Goal: Task Accomplishment & Management: Manage account settings

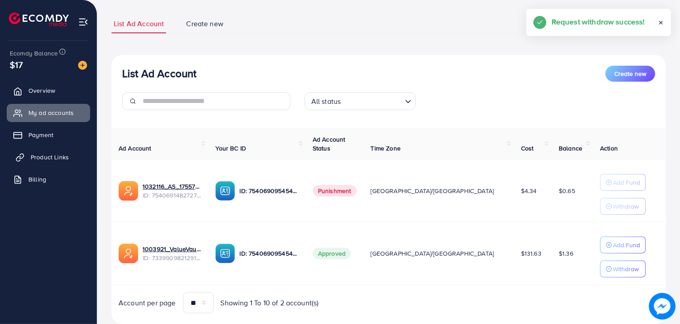
scroll to position [52, 0]
click at [45, 162] on link "Product Links" at bounding box center [48, 157] width 83 height 18
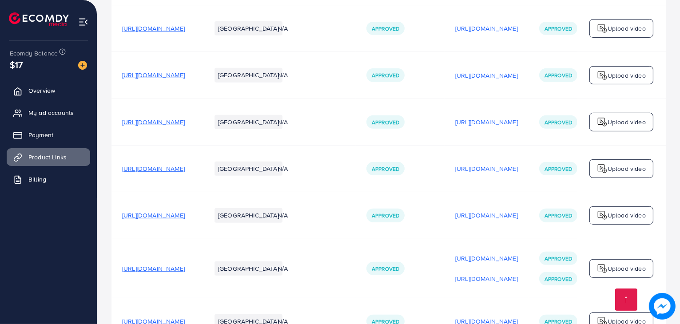
scroll to position [614, 0]
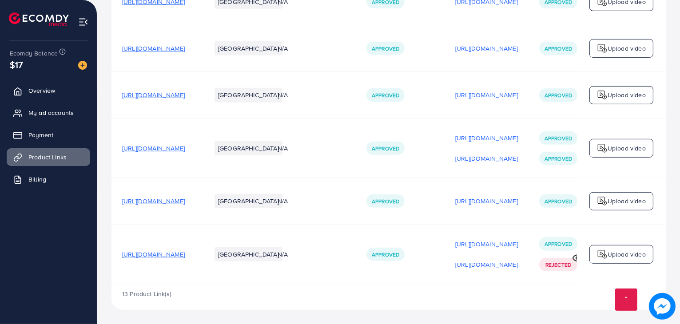
click at [185, 250] on span "[URL][DOMAIN_NAME]" at bounding box center [153, 254] width 63 height 9
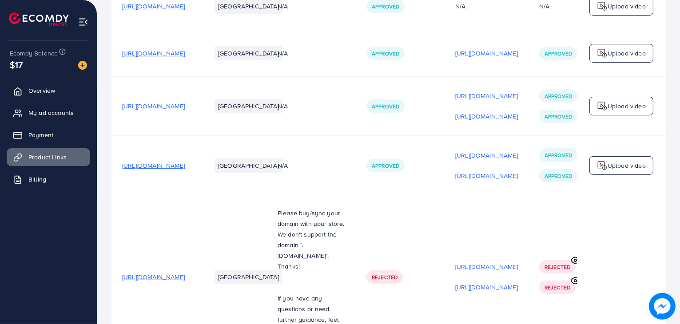
scroll to position [0, 0]
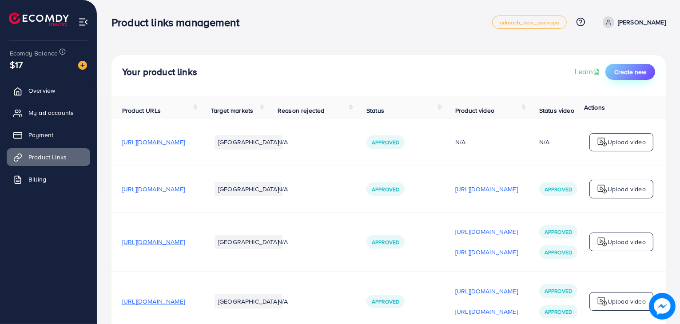
click at [619, 76] on button "Create new" at bounding box center [630, 72] width 50 height 16
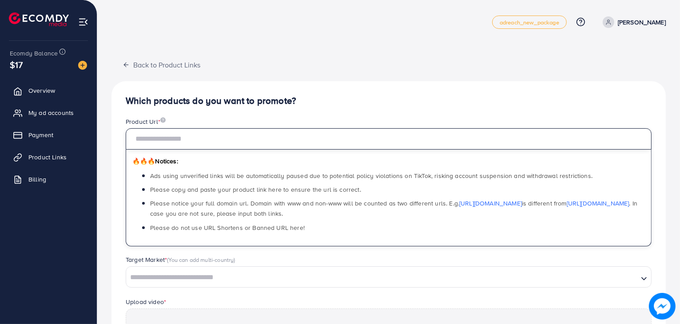
click at [561, 140] on input "text" at bounding box center [389, 138] width 526 height 21
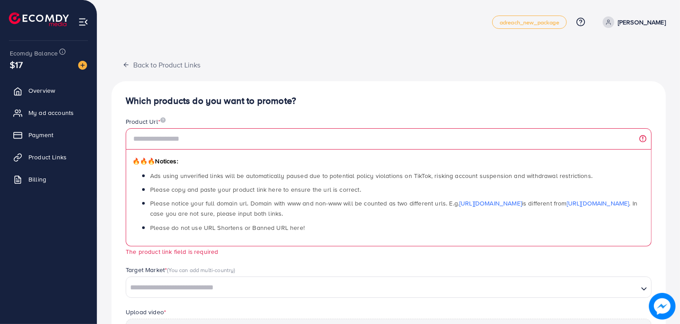
click at [433, 66] on div "Back to Product Links Which products do you want to promote? Product Url * 🔥🔥🔥 …" at bounding box center [388, 270] width 554 height 430
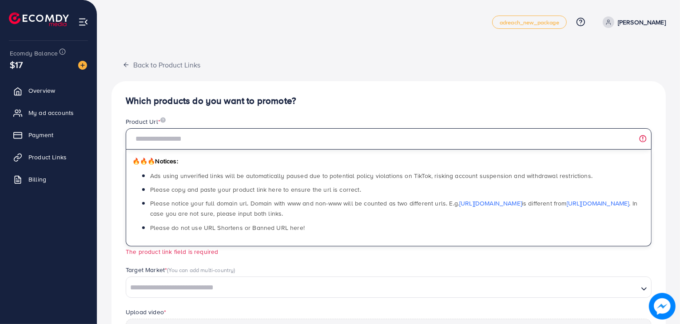
click at [378, 141] on input "text" at bounding box center [389, 138] width 526 height 21
paste input "**********"
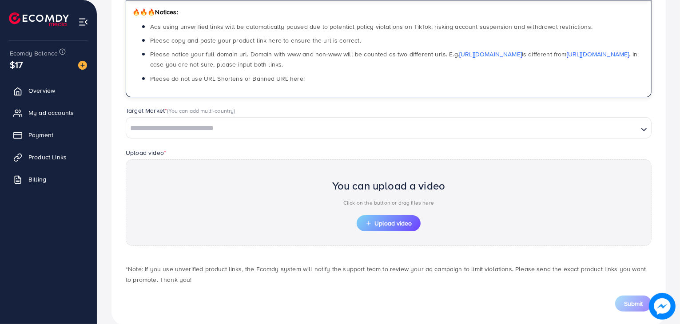
scroll to position [165, 0]
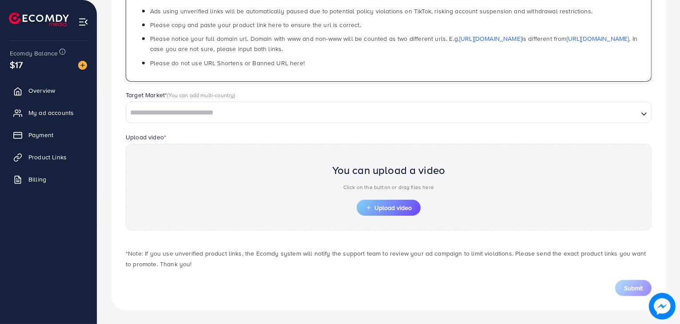
type input "**********"
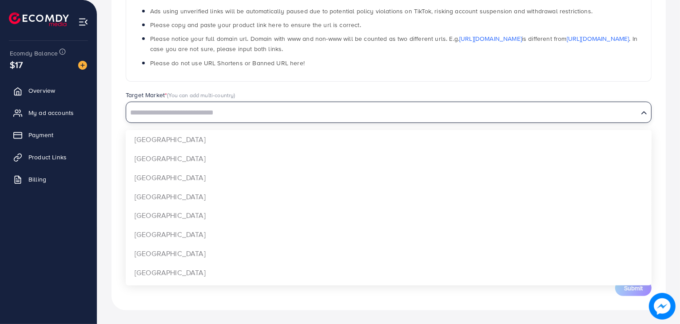
click at [432, 113] on input "Search for option" at bounding box center [382, 113] width 510 height 14
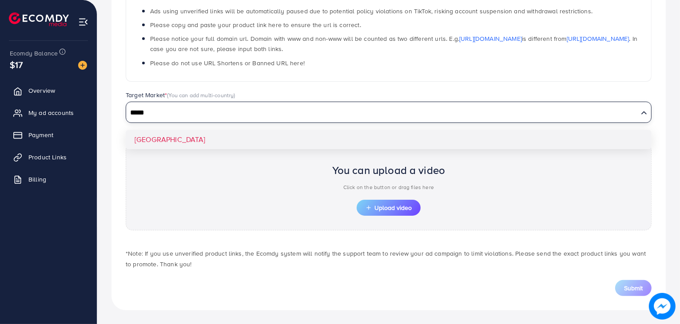
type input "*****"
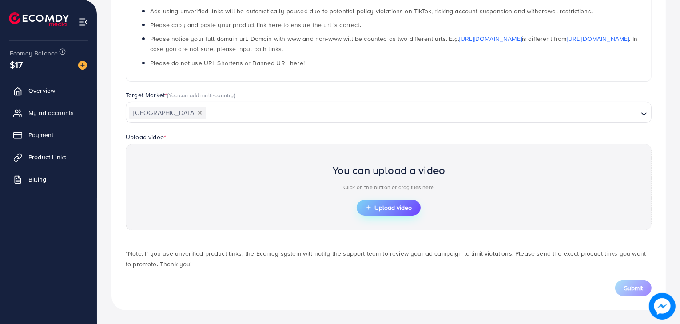
click at [392, 213] on button "Upload video" at bounding box center [389, 208] width 64 height 16
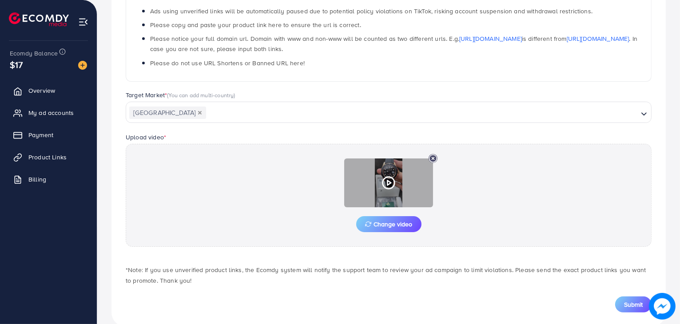
click at [389, 184] on icon at bounding box center [388, 183] width 14 height 14
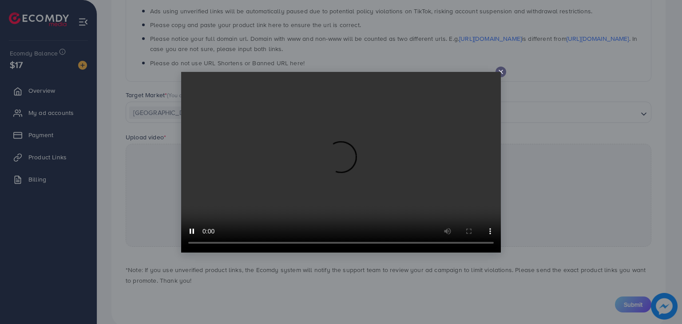
click at [500, 74] on video at bounding box center [341, 162] width 320 height 181
click at [501, 70] on icon at bounding box center [500, 71] width 7 height 7
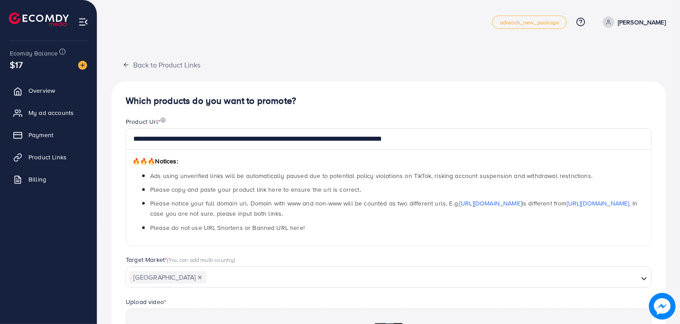
scroll to position [181, 0]
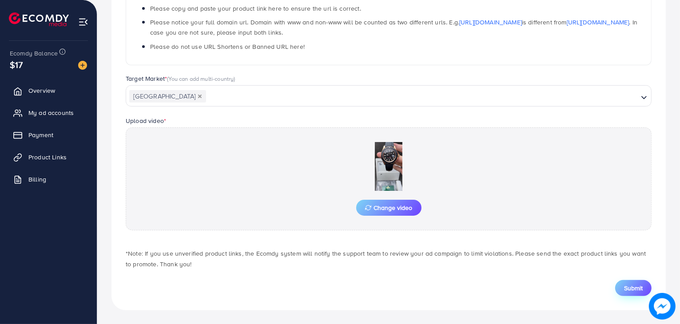
click at [630, 293] on button "Submit" at bounding box center [633, 288] width 36 height 16
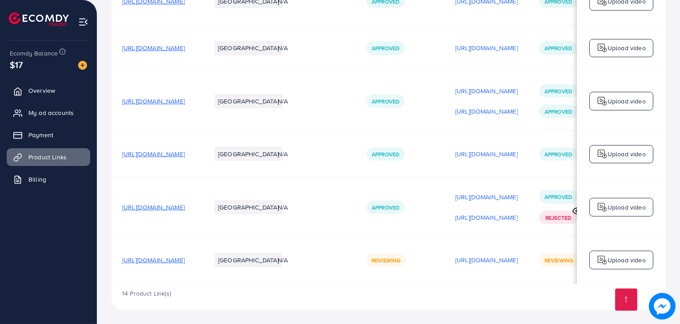
scroll to position [0, 149]
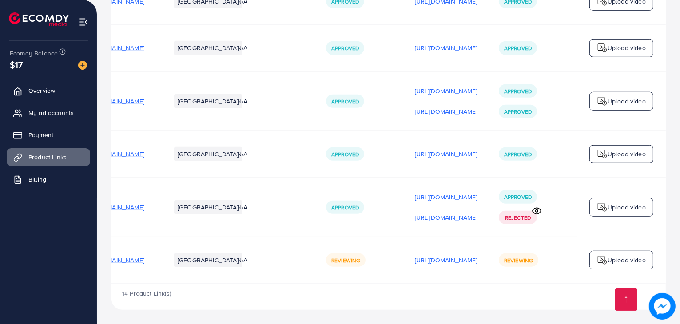
click at [596, 256] on div "Upload video" at bounding box center [621, 260] width 64 height 19
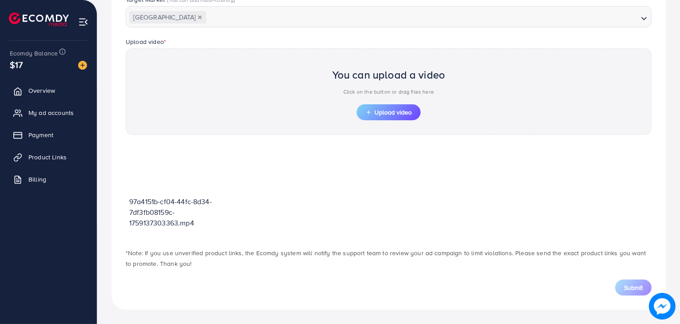
scroll to position [259, 0]
click at [361, 111] on button "Upload video" at bounding box center [389, 113] width 64 height 16
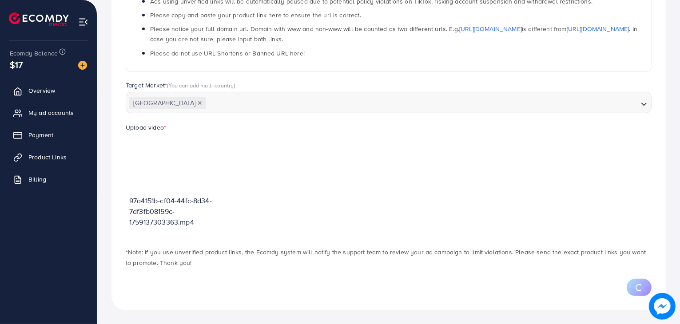
scroll to position [217, 0]
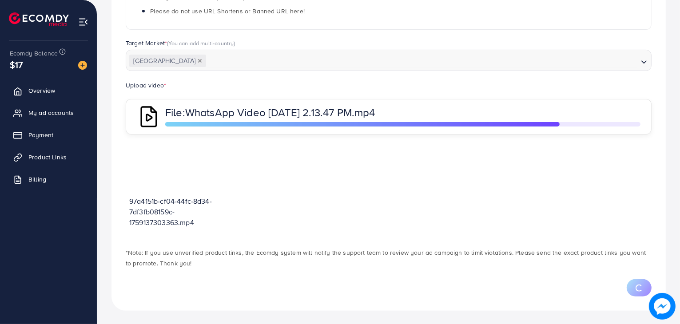
click at [299, 110] on span "WhatsApp Video [DATE] 2.13.47 PM.mp4" at bounding box center [280, 112] width 190 height 15
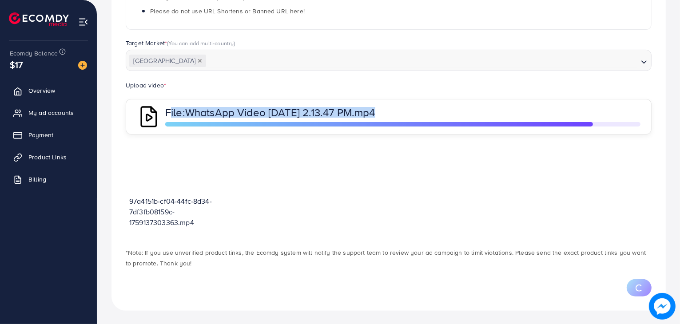
click at [299, 110] on span "WhatsApp Video [DATE] 2.13.47 PM.mp4" at bounding box center [280, 112] width 190 height 15
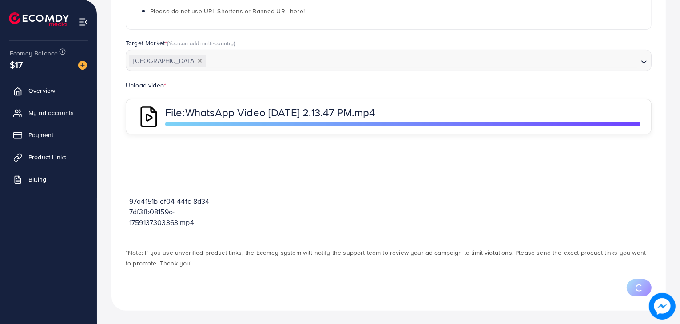
scroll to position [259, 0]
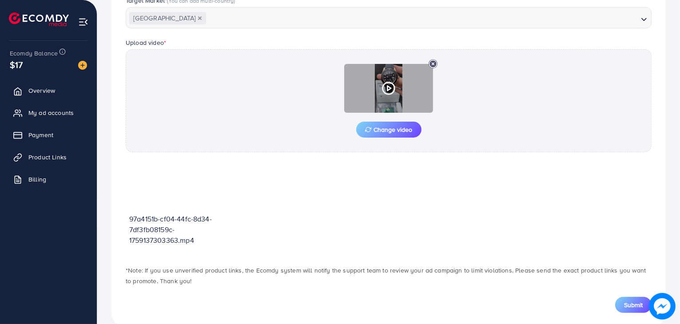
click at [387, 88] on polygon at bounding box center [389, 88] width 4 height 5
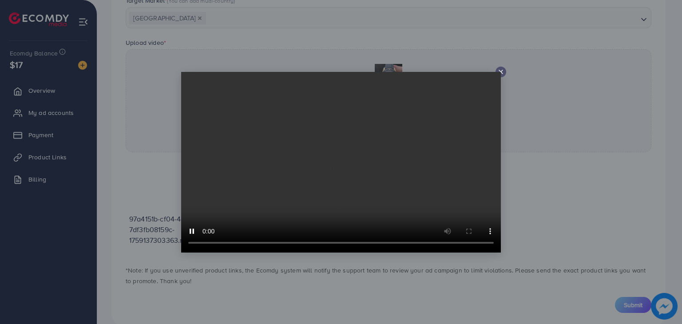
click at [501, 71] on line at bounding box center [501, 72] width 4 height 4
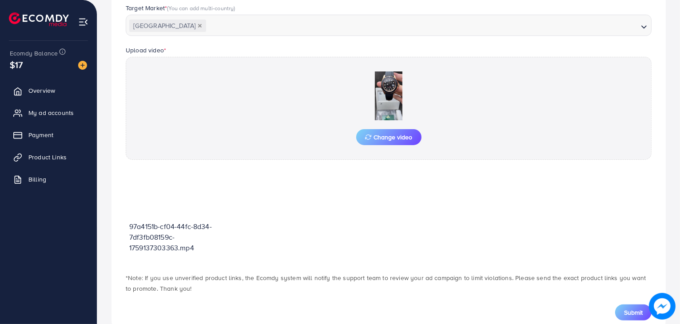
scroll to position [276, 0]
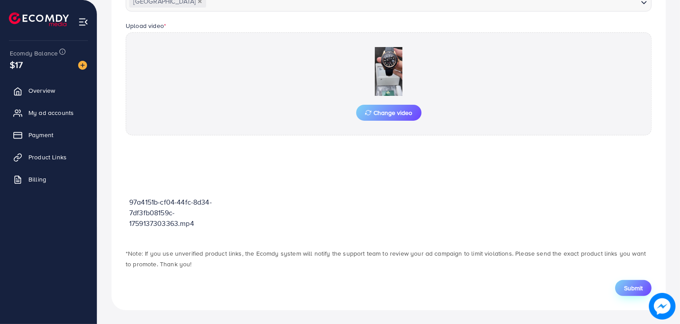
click at [622, 284] on button "Submit" at bounding box center [633, 288] width 36 height 16
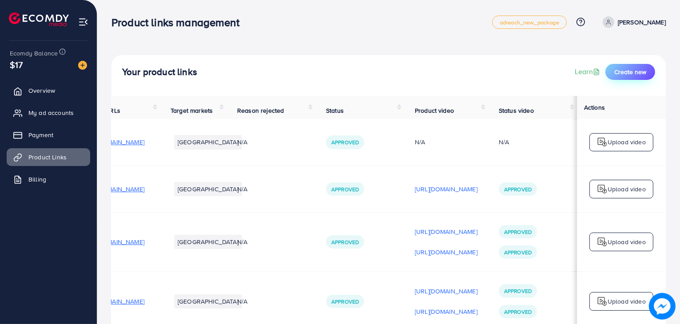
click at [625, 72] on span "Create new" at bounding box center [630, 71] width 32 height 9
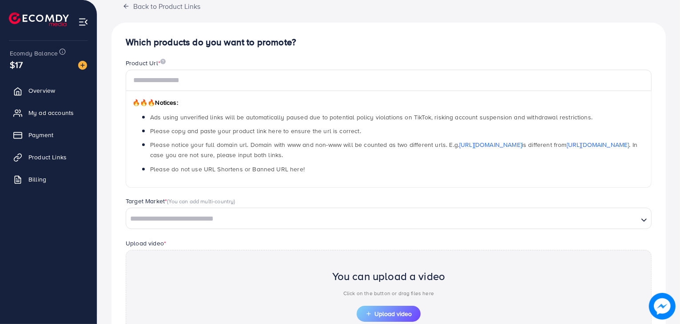
scroll to position [90, 0]
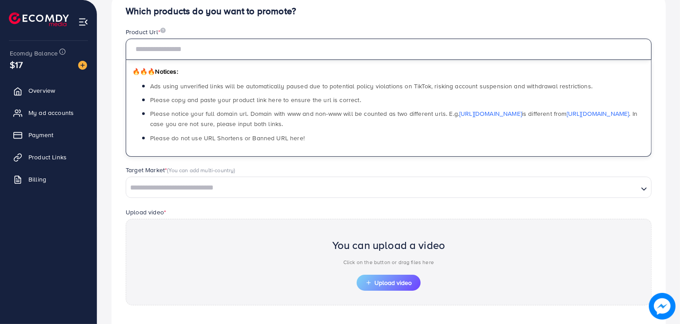
click at [397, 54] on input "text" at bounding box center [389, 49] width 526 height 21
paste input "**********"
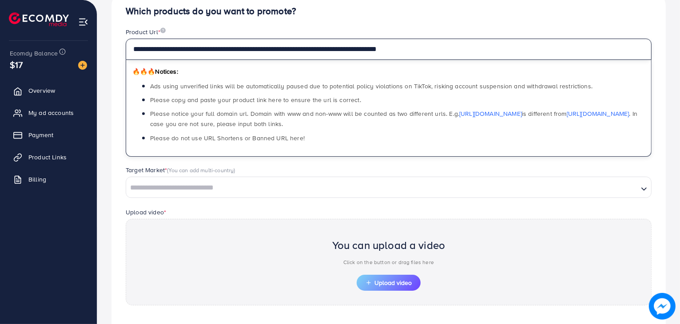
type input "**********"
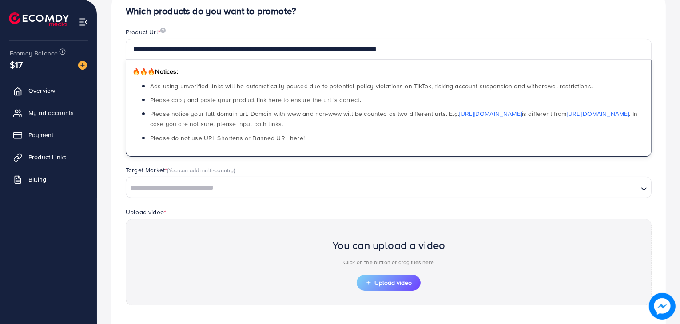
click at [433, 201] on div "Target Market * (You can add multi-country) Loading..." at bounding box center [389, 186] width 540 height 41
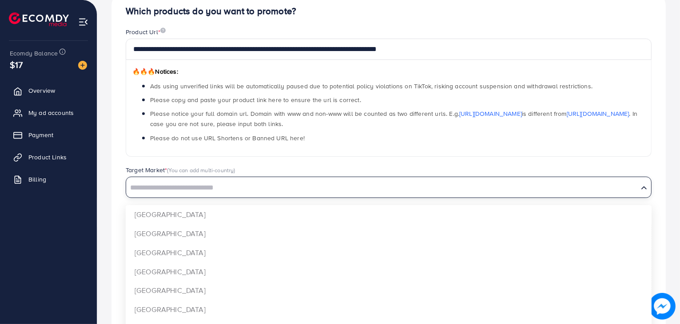
click at [437, 192] on input "Search for option" at bounding box center [382, 188] width 510 height 14
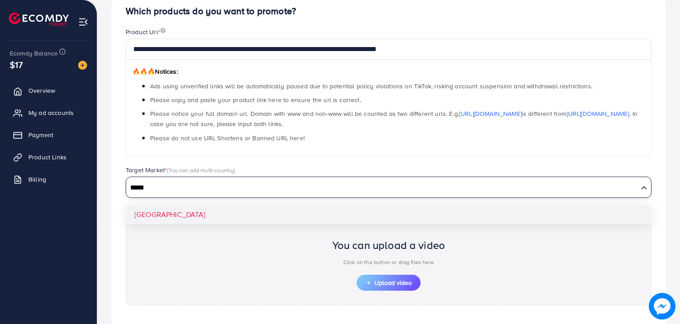
type input "*****"
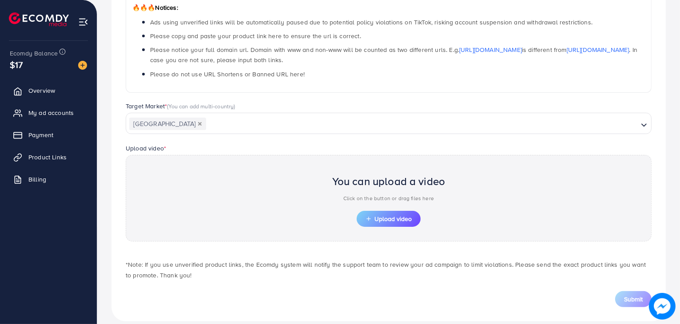
scroll to position [165, 0]
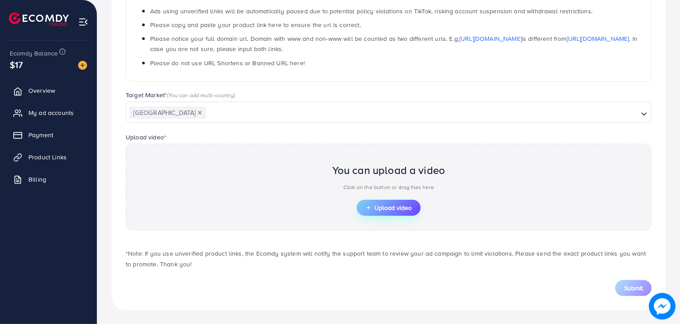
click at [396, 207] on span "Upload video" at bounding box center [388, 208] width 46 height 6
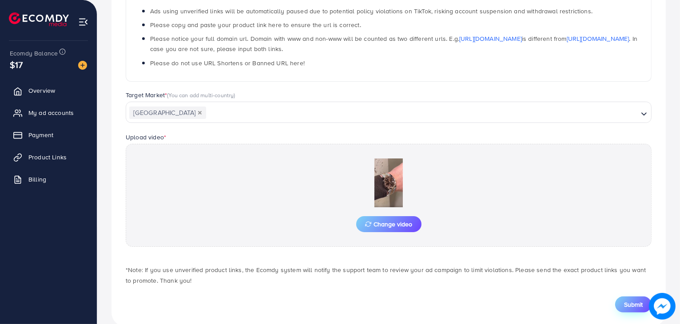
click at [626, 299] on button "Submit" at bounding box center [633, 305] width 36 height 16
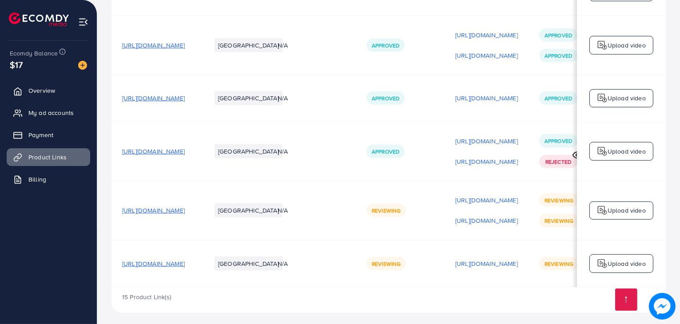
scroll to position [0, 151]
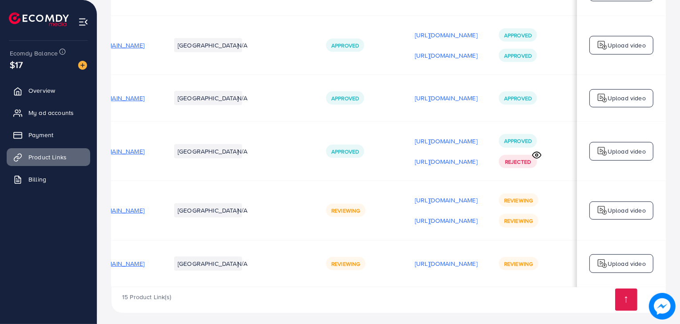
click at [620, 266] on p "Upload video" at bounding box center [626, 263] width 38 height 11
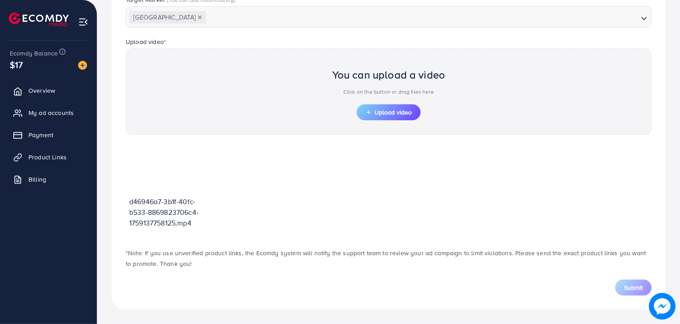
scroll to position [259, 0]
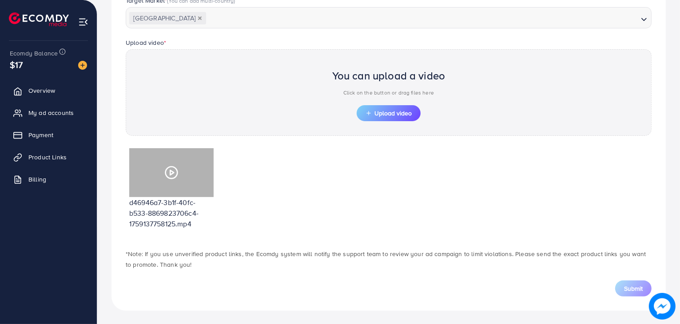
click at [175, 169] on icon at bounding box center [171, 173] width 14 height 14
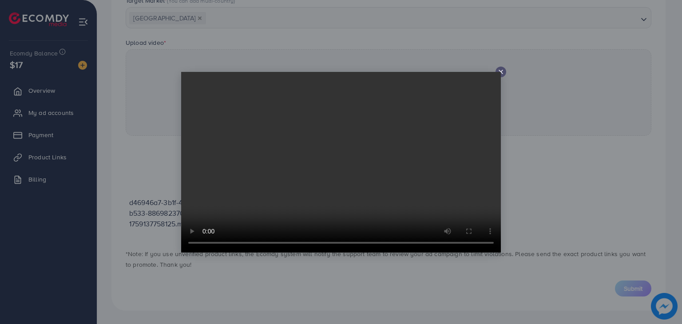
click at [498, 73] on video at bounding box center [341, 162] width 320 height 181
click at [502, 71] on icon at bounding box center [500, 71] width 7 height 7
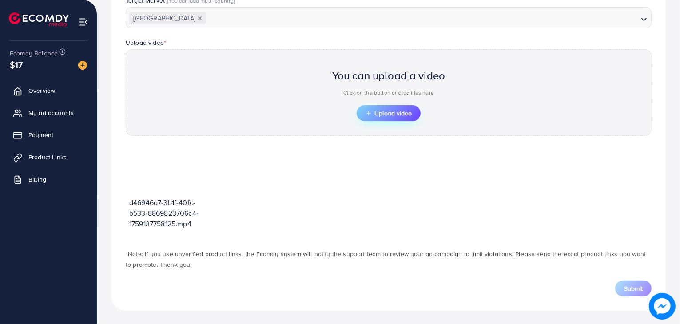
click at [399, 107] on button "Upload video" at bounding box center [389, 113] width 64 height 16
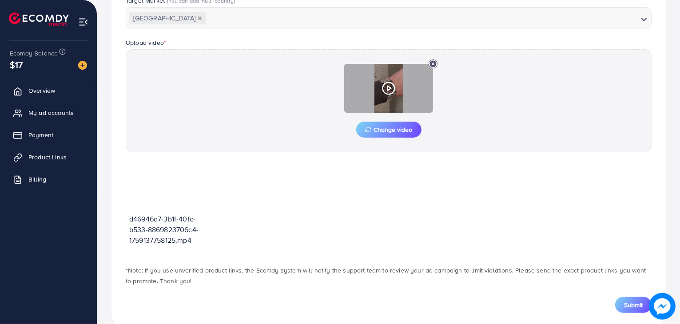
click at [398, 86] on div at bounding box center [388, 88] width 89 height 49
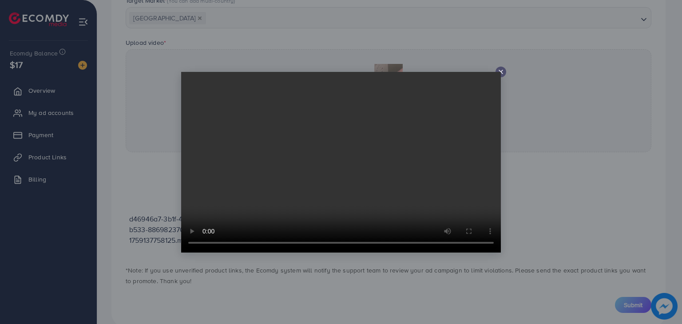
click at [499, 73] on video at bounding box center [341, 162] width 320 height 181
click at [502, 72] on icon at bounding box center [500, 71] width 7 height 7
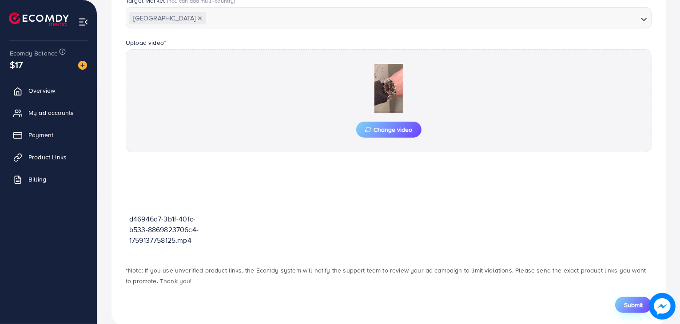
click at [626, 302] on span "Submit" at bounding box center [633, 305] width 19 height 9
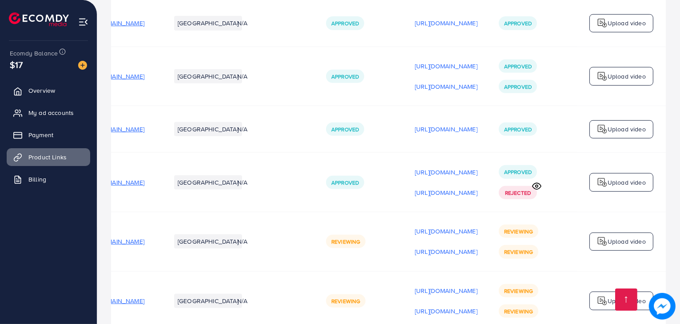
scroll to position [733, 0]
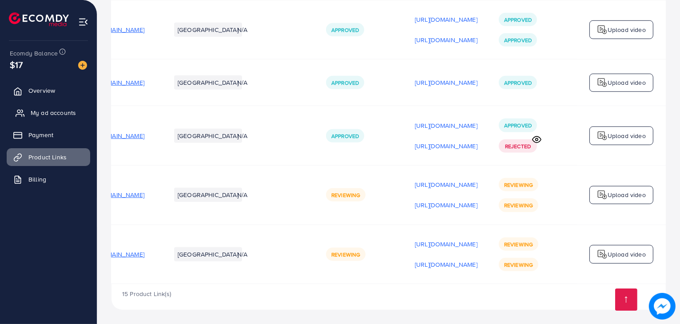
click at [67, 110] on span "My ad accounts" at bounding box center [53, 112] width 45 height 9
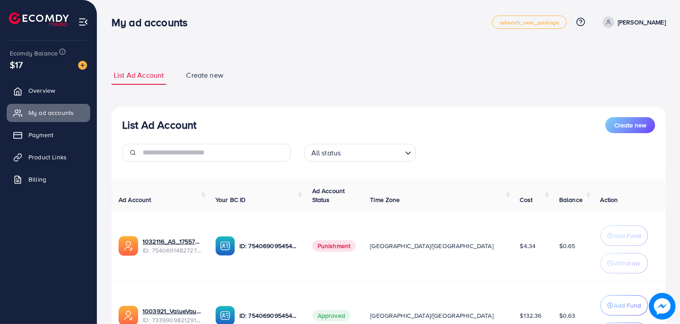
scroll to position [90, 0]
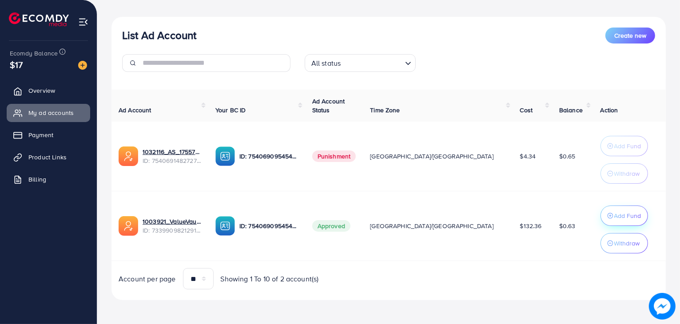
click at [607, 214] on icon "button" at bounding box center [610, 216] width 6 height 6
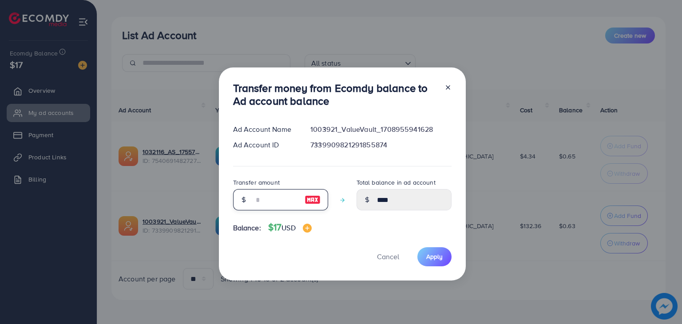
click at [289, 198] on input "number" at bounding box center [276, 199] width 44 height 21
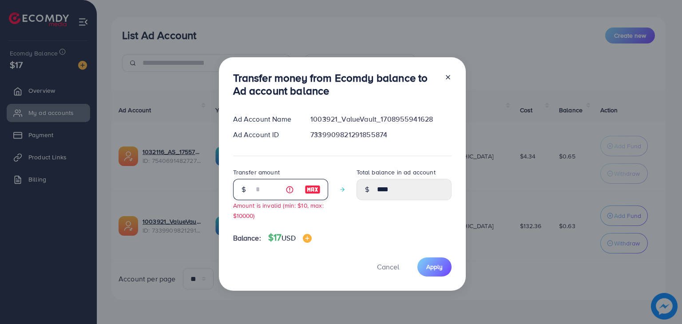
type input "*"
type input "****"
type input "**"
type input "*****"
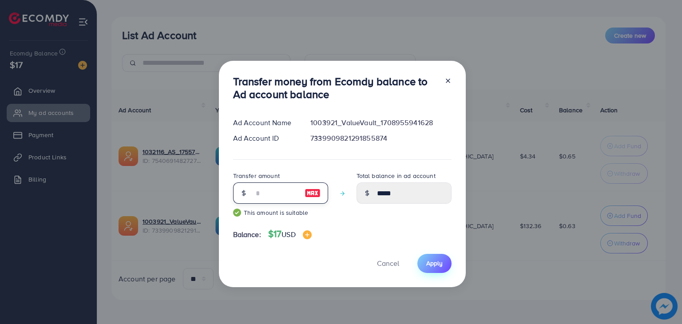
type input "**"
click at [437, 267] on span "Apply" at bounding box center [434, 263] width 16 height 9
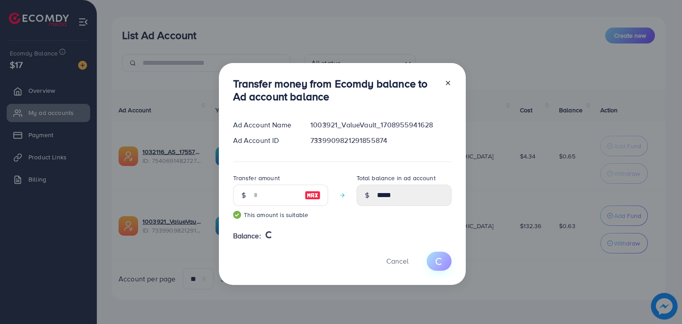
type input "****"
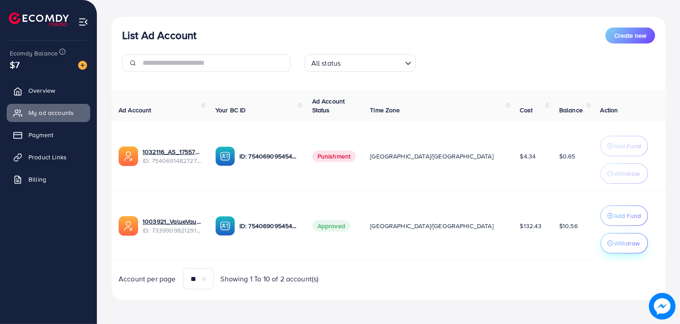
click at [614, 238] on p "Withdraw" at bounding box center [627, 243] width 26 height 11
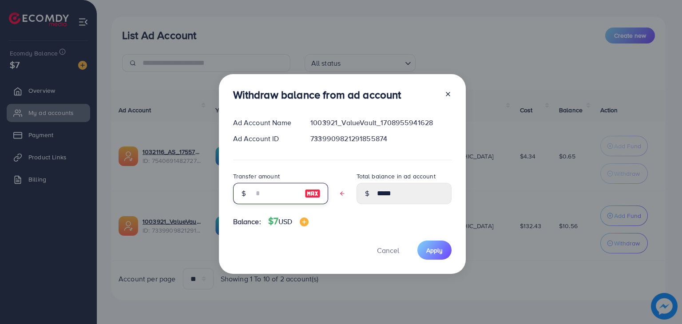
click at [274, 192] on input "text" at bounding box center [276, 193] width 44 height 21
type input "*"
type input "****"
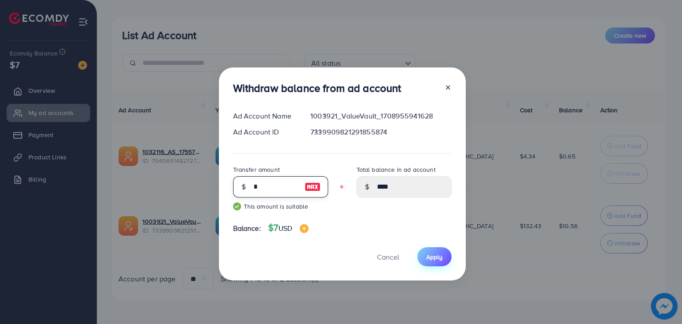
type input "*"
click at [437, 259] on span "Apply" at bounding box center [434, 257] width 16 height 9
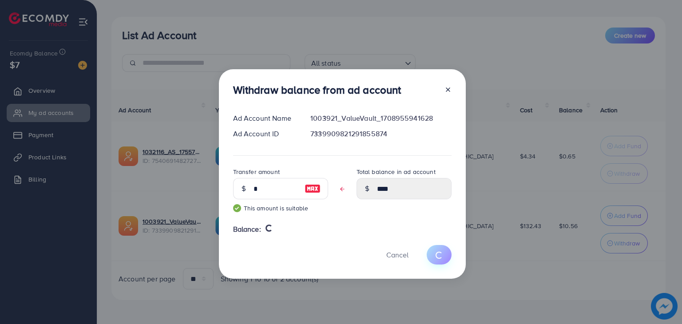
type input "*****"
